Goal: Information Seeking & Learning: Learn about a topic

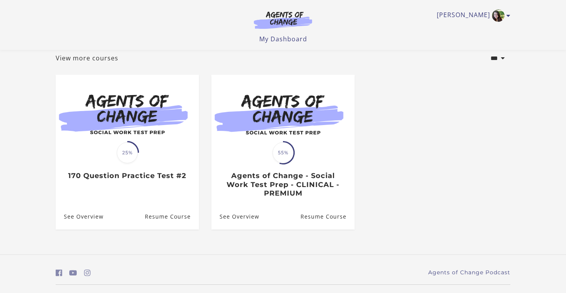
scroll to position [65, 0]
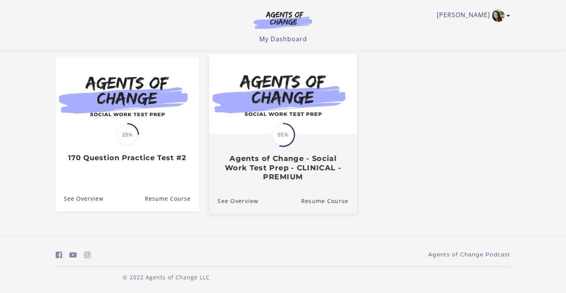
click at [284, 142] on span "55%" at bounding box center [283, 135] width 22 height 22
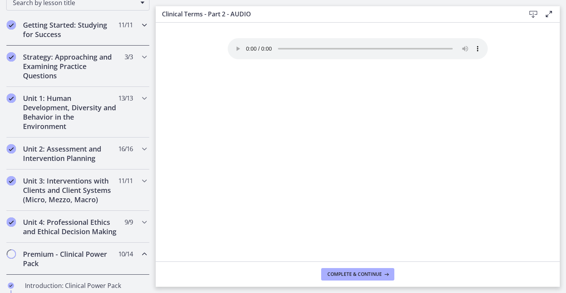
scroll to position [138, 0]
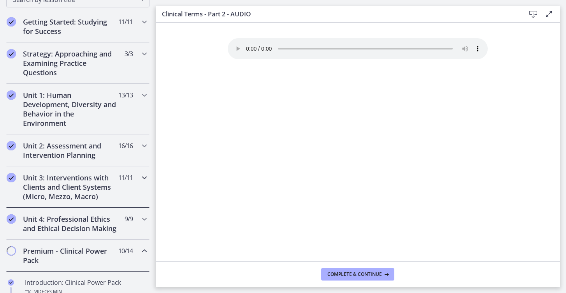
click at [71, 182] on h2 "Unit 3: Interventions with Clients and Client Systems (Micro, Mezzo, Macro)" at bounding box center [70, 187] width 95 height 28
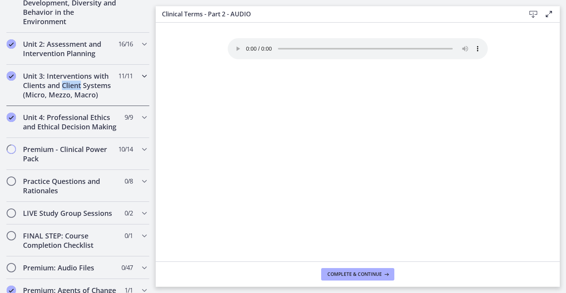
scroll to position [247, 0]
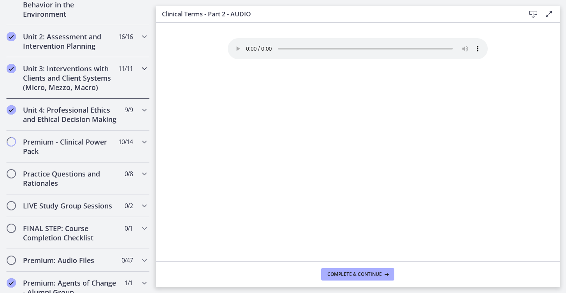
click at [144, 67] on icon "Chapters" at bounding box center [144, 68] width 9 height 9
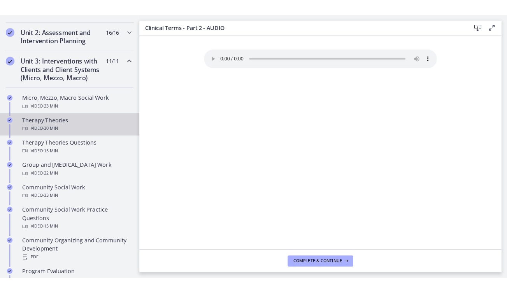
scroll to position [267, 0]
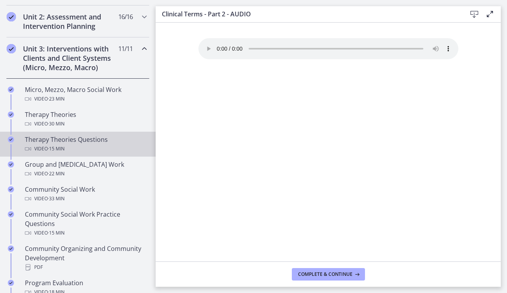
click at [88, 143] on div "Therapy Theories Questions Video · 15 min" at bounding box center [85, 144] width 121 height 19
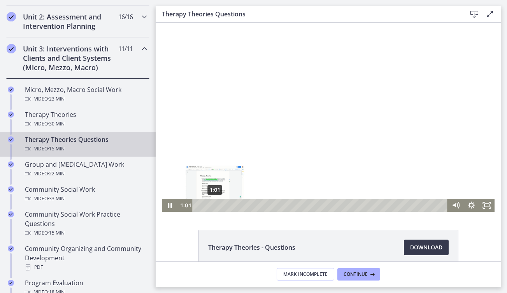
click at [215, 206] on div "1:01" at bounding box center [321, 205] width 246 height 13
click at [262, 203] on div "3:57" at bounding box center [321, 205] width 246 height 13
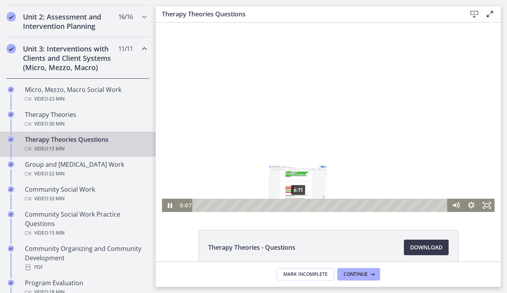
click at [299, 206] on div "6:11" at bounding box center [321, 205] width 246 height 13
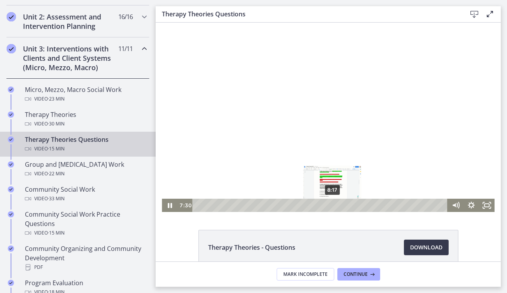
click at [333, 204] on div "8:17" at bounding box center [321, 205] width 246 height 13
click at [336, 204] on div "8:27" at bounding box center [321, 205] width 246 height 13
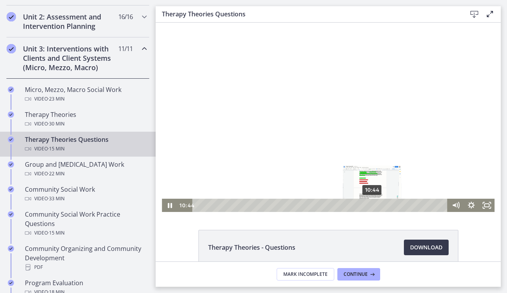
click at [372, 204] on div "10:44" at bounding box center [321, 205] width 246 height 13
click at [376, 204] on div "10:58" at bounding box center [321, 205] width 246 height 13
click at [320, 102] on div at bounding box center [328, 117] width 333 height 189
click at [333, 99] on div at bounding box center [328, 117] width 333 height 189
click at [315, 99] on div at bounding box center [328, 117] width 333 height 189
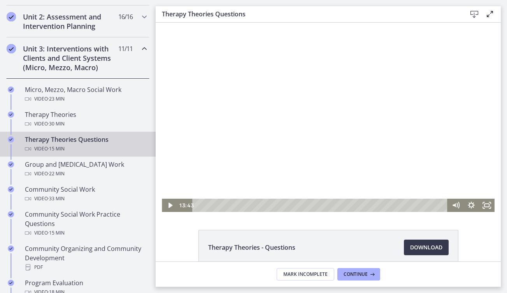
click at [315, 98] on div at bounding box center [328, 117] width 333 height 189
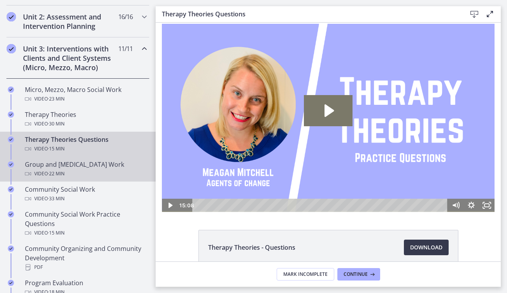
click at [73, 168] on div "Group and [MEDICAL_DATA] Work Video · 22 min" at bounding box center [85, 169] width 121 height 19
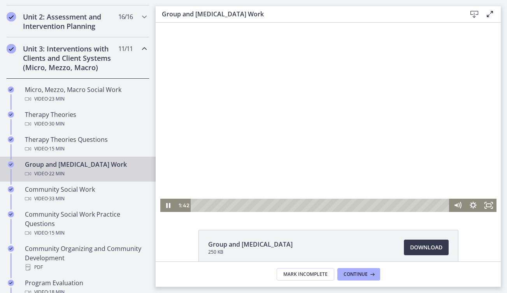
click at [304, 123] on div at bounding box center [328, 117] width 336 height 189
click at [204, 205] on div "Playbar" at bounding box center [321, 205] width 249 height 13
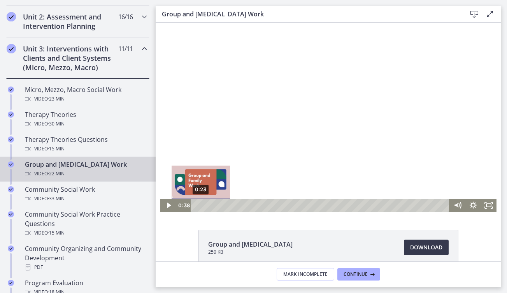
click at [201, 206] on div "0:23" at bounding box center [321, 205] width 249 height 13
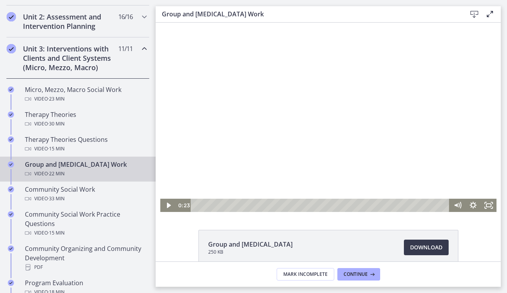
click at [211, 151] on div at bounding box center [328, 117] width 336 height 189
click at [336, 172] on div at bounding box center [328, 117] width 336 height 189
click at [160, 23] on button "Play Video: cls57b8rkbac72sj77c0.mp4" at bounding box center [160, 23] width 0 height 0
click at [328, 154] on div at bounding box center [328, 117] width 336 height 189
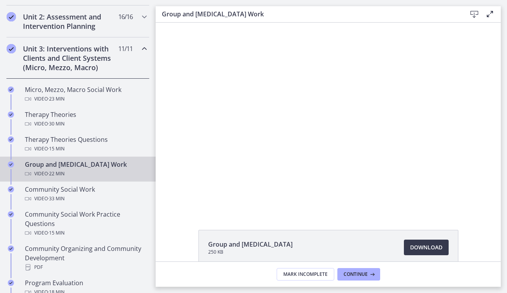
click at [160, 23] on button "Play Video: cls57b8rkbac72sj77c0.mp4" at bounding box center [160, 23] width 0 height 0
click at [328, 154] on div at bounding box center [328, 117] width 336 height 189
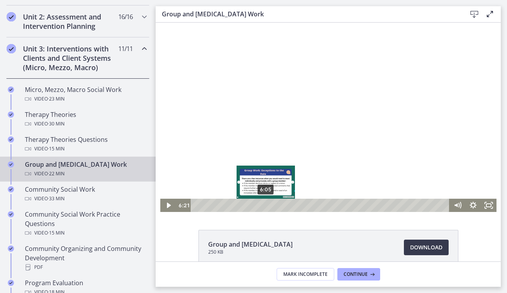
click at [266, 205] on div "6:05" at bounding box center [321, 205] width 249 height 13
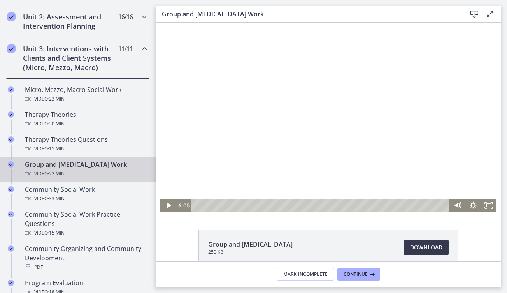
click at [272, 141] on div at bounding box center [328, 117] width 336 height 189
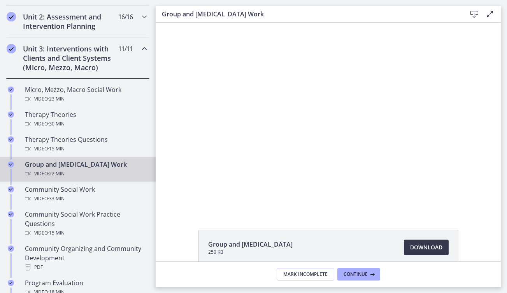
click at [272, 141] on div at bounding box center [328, 117] width 336 height 189
click at [160, 23] on button "Play Video: cls57b8rkbac72sj77c0.mp4" at bounding box center [160, 23] width 0 height 0
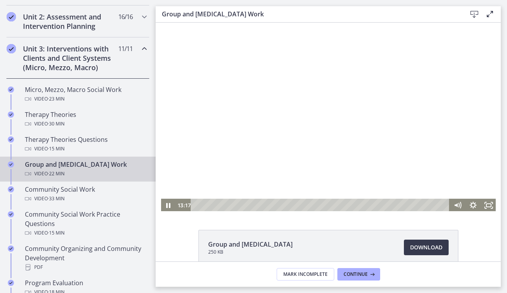
click at [160, 23] on button "Pause: cls57b8rkbac72sj77c0.mp4" at bounding box center [160, 23] width 0 height 0
click at [160, 23] on button "Play Video: cls57b8rkbac72sj77c0.mp4" at bounding box center [160, 23] width 0 height 0
click at [160, 23] on button "Pause: cls57b8rkbac72sj77c0.mp4" at bounding box center [160, 23] width 0 height 0
click at [160, 23] on button "Play Video: cls57b8rkbac72sj77c0.mp4" at bounding box center [160, 23] width 0 height 0
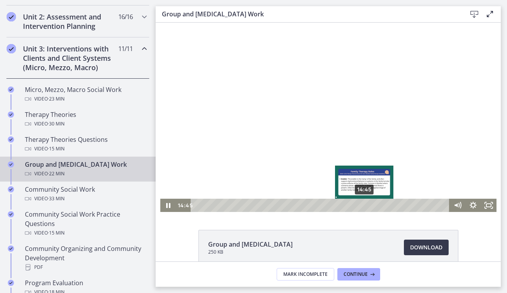
click at [365, 205] on div "14:45" at bounding box center [321, 205] width 249 height 13
click at [369, 205] on div "15:07" at bounding box center [321, 205] width 249 height 13
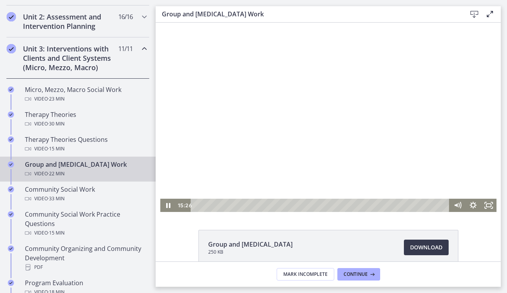
click at [409, 145] on div at bounding box center [328, 117] width 336 height 189
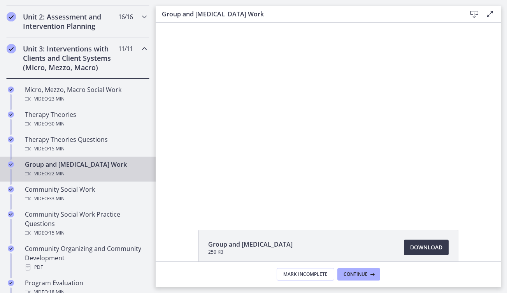
click at [160, 23] on button "Play Video: cls57b8rkbac72sj77c0.mp4" at bounding box center [160, 23] width 0 height 0
click at [160, 23] on button "Pause: cls57b8rkbac72sj77c0.mp4" at bounding box center [160, 23] width 0 height 0
click at [160, 23] on button "Play Video: cls57b8rkbac72sj77c0.mp4" at bounding box center [160, 23] width 0 height 0
click at [160, 23] on button "Pause: cls57b8rkbac72sj77c0.mp4" at bounding box center [160, 23] width 0 height 0
click at [160, 23] on button "Play Video: cls57b8rkbac72sj77c0.mp4" at bounding box center [160, 23] width 0 height 0
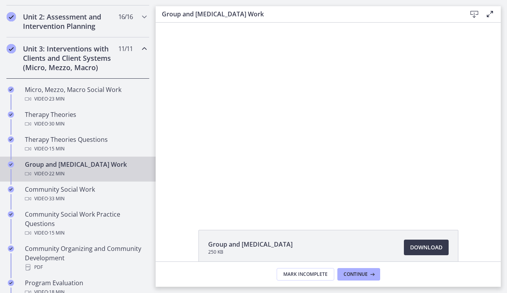
click at [160, 23] on button "Pause: cls57b8rkbac72sj77c0.mp4" at bounding box center [160, 23] width 0 height 0
click at [160, 23] on button "Play Video: cls57b8rkbac72sj77c0.mp4" at bounding box center [160, 23] width 0 height 0
click at [160, 23] on button "Pause: cls57b8rkbac72sj77c0.mp4" at bounding box center [160, 23] width 0 height 0
click at [160, 23] on button "Play Video: cls57b8rkbac72sj77c0.mp4" at bounding box center [160, 23] width 0 height 0
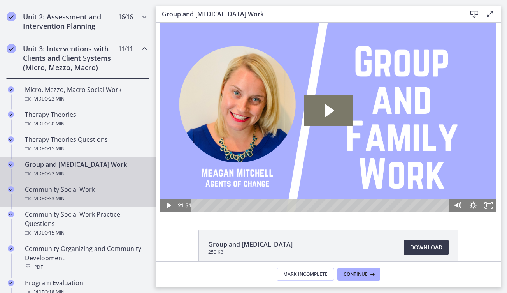
click at [67, 196] on div "Video · 33 min" at bounding box center [85, 198] width 121 height 9
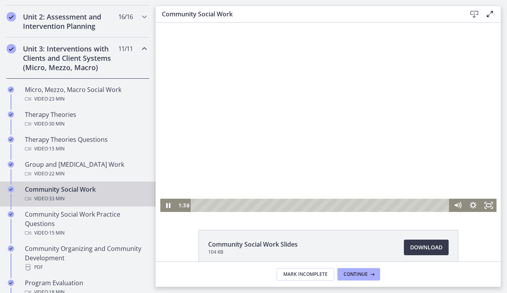
click at [352, 144] on div at bounding box center [328, 117] width 336 height 189
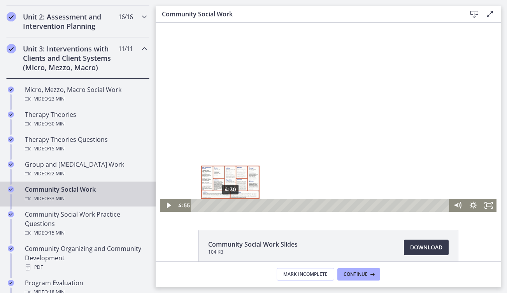
click at [230, 205] on div "4:30" at bounding box center [321, 205] width 249 height 13
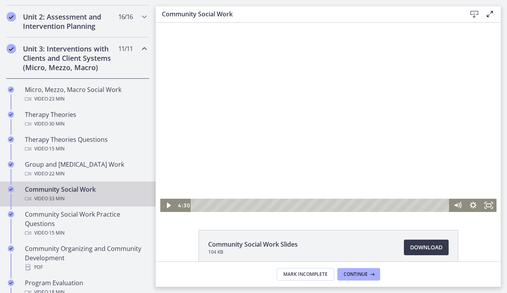
click at [257, 153] on div at bounding box center [328, 117] width 336 height 189
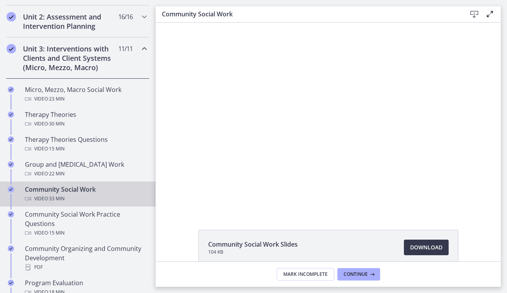
click at [160, 23] on button "Pause: cbe5qimtov91j64ic0dg.mp4" at bounding box center [160, 23] width 0 height 0
click at [160, 23] on button "Play Video: cbe5qimtov91j64ic0dg.mp4" at bounding box center [160, 23] width 0 height 0
click at [160, 23] on button "Pause: cbe5qimtov91j64ic0dg.mp4" at bounding box center [160, 23] width 0 height 0
click at [160, 23] on button "Play Video: cbe5qimtov91j64ic0dg.mp4" at bounding box center [160, 23] width 0 height 0
click at [160, 23] on button "Pause: cbe5qimtov91j64ic0dg.mp4" at bounding box center [160, 23] width 0 height 0
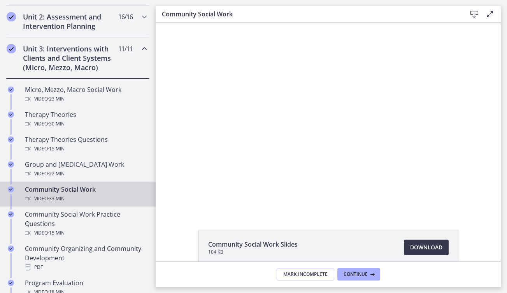
click at [160, 23] on button "Play Video: cbe5qimtov91j64ic0dg.mp4" at bounding box center [160, 23] width 0 height 0
click at [160, 23] on button "Pause: cbe5qimtov91j64ic0dg.mp4" at bounding box center [160, 23] width 0 height 0
click at [160, 23] on button "Play Video: cbe5qimtov91j64ic0dg.mp4" at bounding box center [160, 23] width 0 height 0
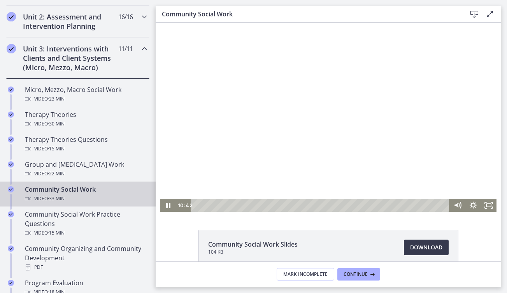
click at [330, 113] on div at bounding box center [328, 117] width 336 height 189
click at [317, 130] on div at bounding box center [328, 117] width 336 height 189
click at [168, 206] on icon "Play Video" at bounding box center [169, 204] width 4 height 5
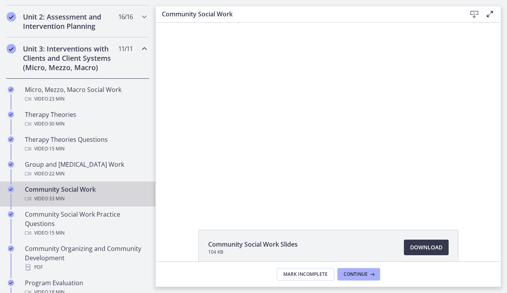
click at [276, 144] on div at bounding box center [328, 117] width 336 height 189
click at [160, 23] on button "Pause: cbe5qimtov91j64ic0dg.mp4" at bounding box center [160, 23] width 0 height 0
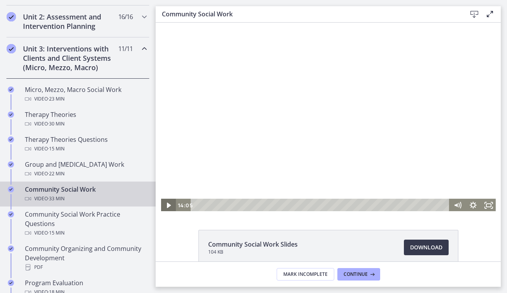
click at [167, 204] on icon "Play Video" at bounding box center [169, 204] width 4 height 5
click at [337, 124] on div at bounding box center [328, 117] width 336 height 189
click at [277, 104] on div at bounding box center [328, 117] width 336 height 189
